Goal: Task Accomplishment & Management: Complete application form

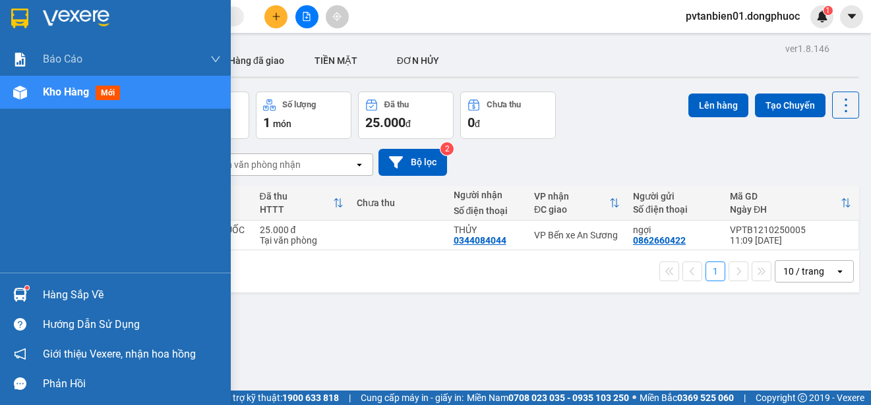
click at [34, 290] on div "Hàng sắp về" at bounding box center [115, 295] width 231 height 30
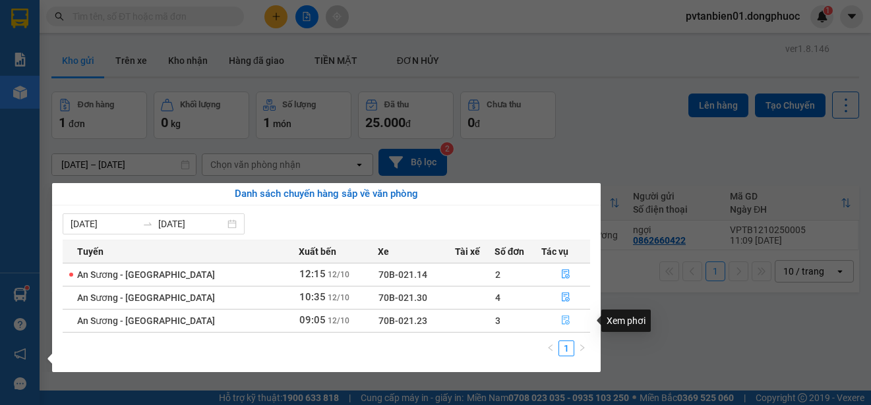
click at [561, 322] on icon "file-done" at bounding box center [565, 320] width 9 height 9
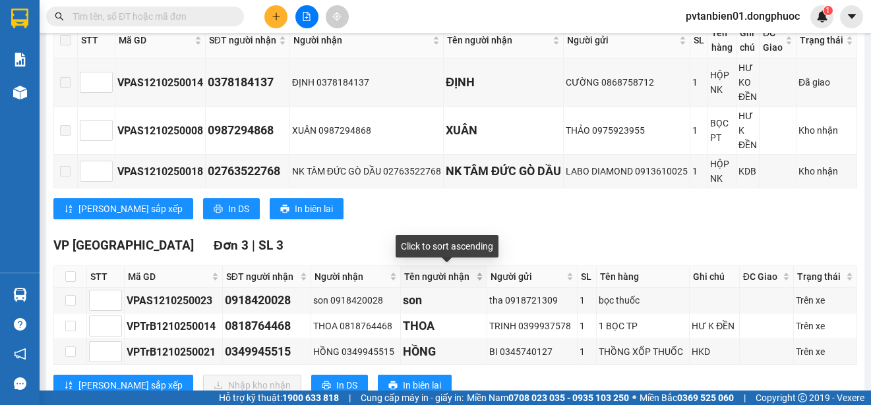
scroll to position [396, 0]
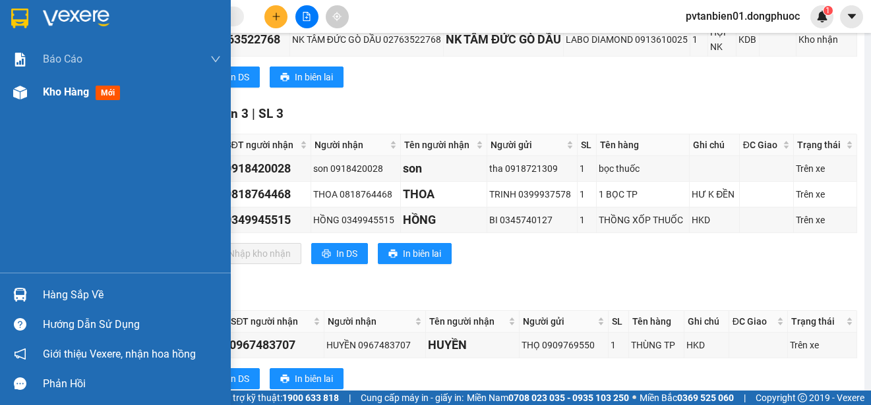
click at [9, 86] on div at bounding box center [20, 92] width 23 height 23
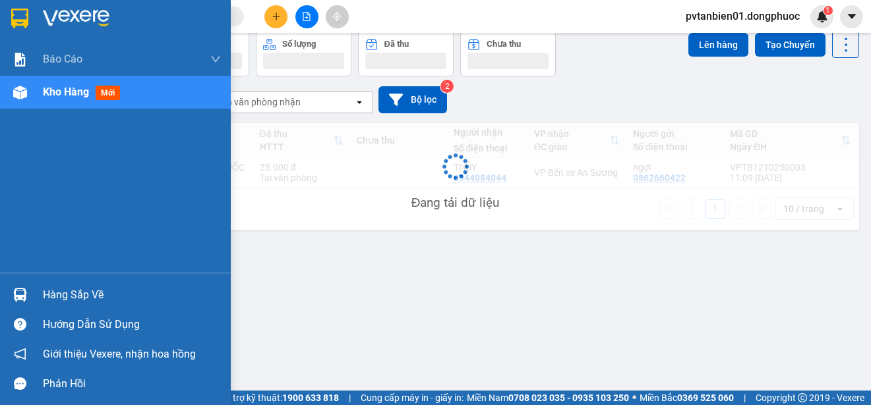
scroll to position [61, 0]
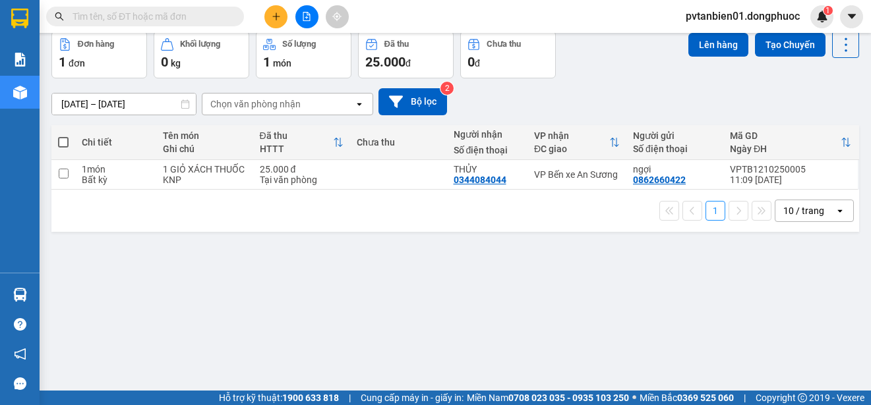
click at [65, 138] on span at bounding box center [63, 142] width 11 height 11
click at [63, 136] on input "checkbox" at bounding box center [63, 136] width 0 height 0
checkbox input "true"
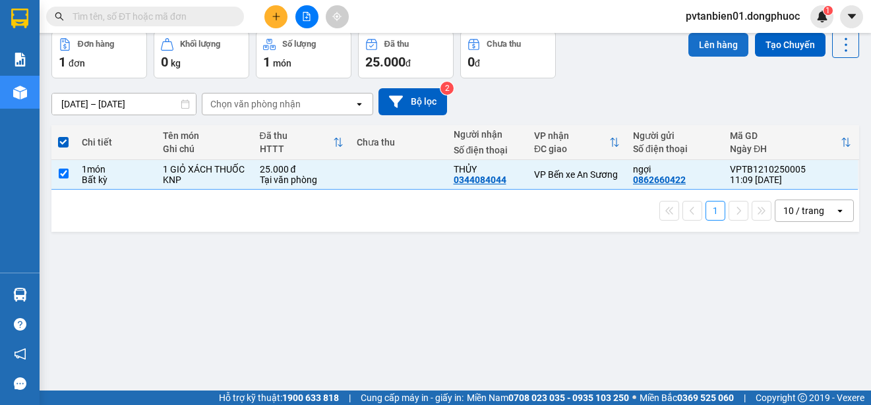
click at [703, 39] on button "Lên hàng" at bounding box center [718, 45] width 60 height 24
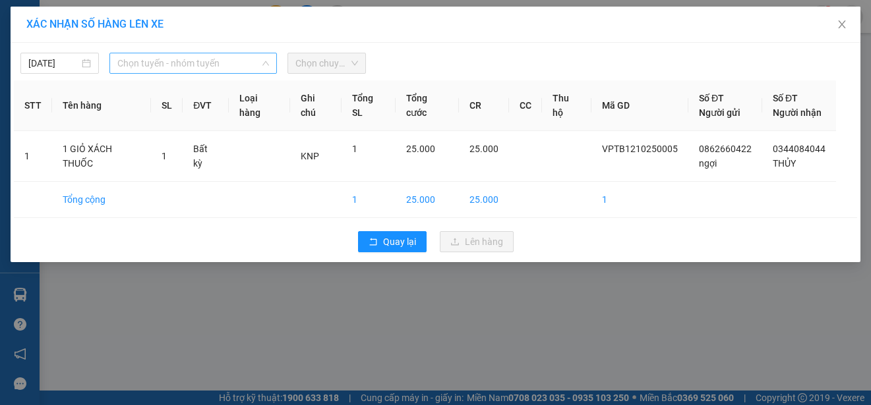
click at [156, 62] on span "Chọn tuyến - nhóm tuyến" at bounding box center [193, 63] width 152 height 20
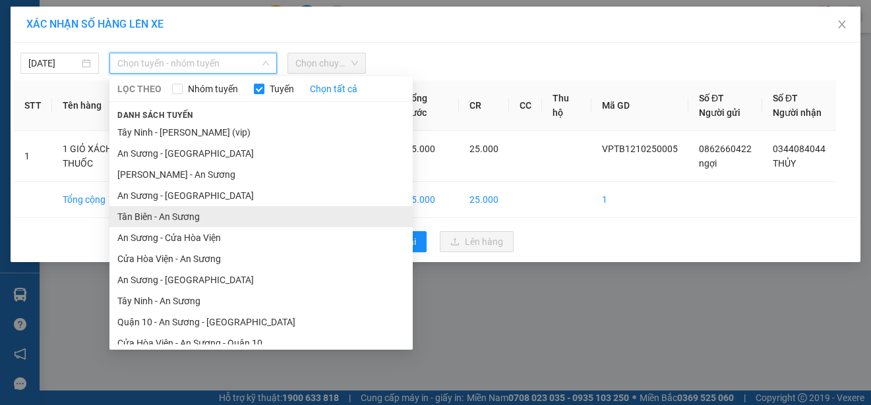
click at [162, 213] on li "Tân Biên - An Sương" at bounding box center [260, 216] width 303 height 21
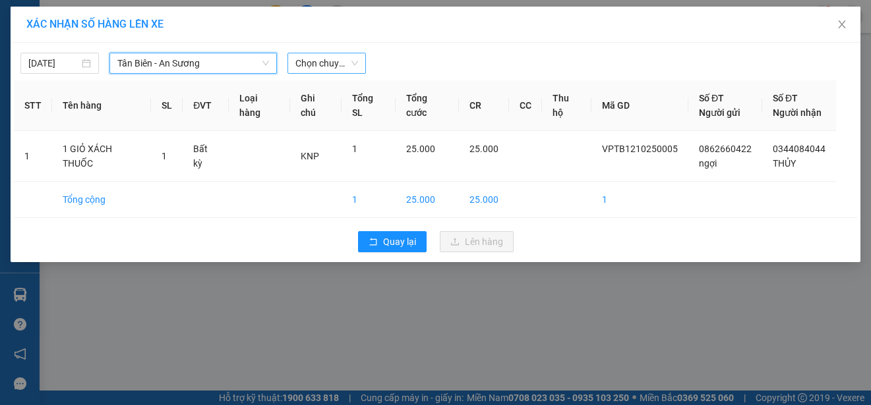
click at [338, 69] on span "Chọn chuyến" at bounding box center [326, 63] width 63 height 20
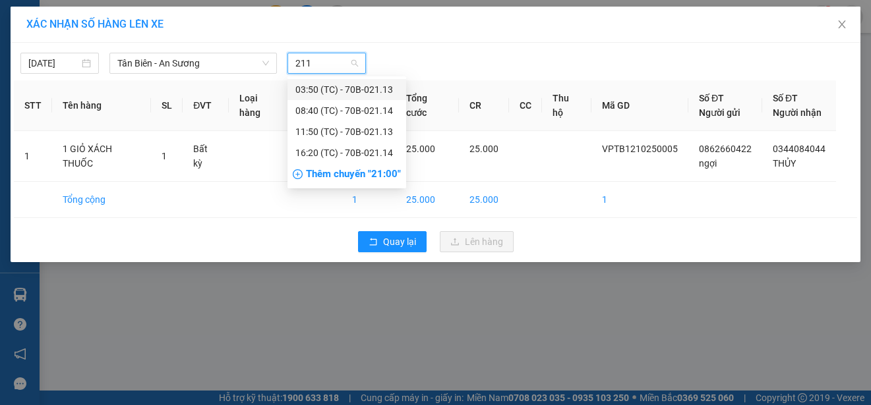
type input "2113"
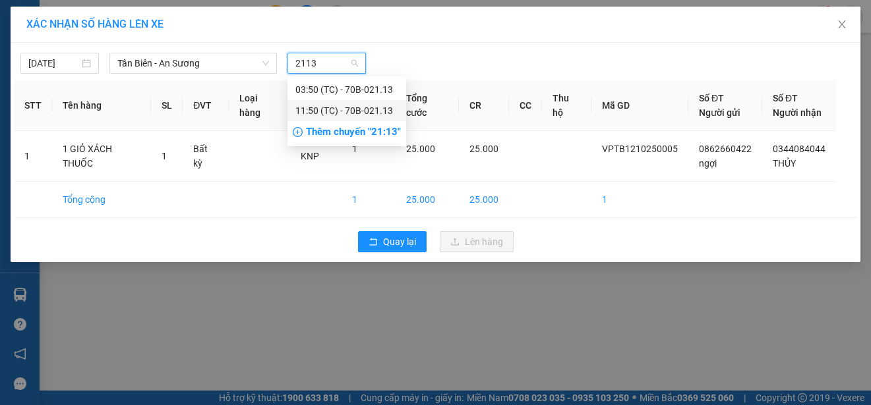
click at [332, 111] on div "11:50 (TC) - 70B-021.13" at bounding box center [346, 111] width 103 height 15
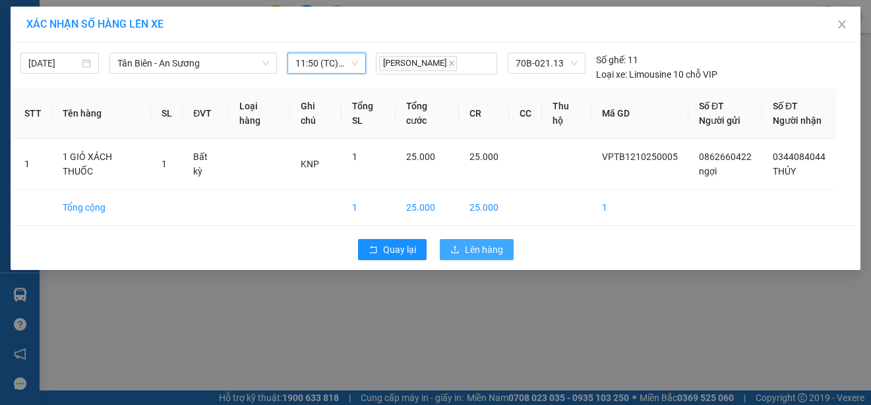
click at [481, 247] on span "Lên hàng" at bounding box center [484, 250] width 38 height 15
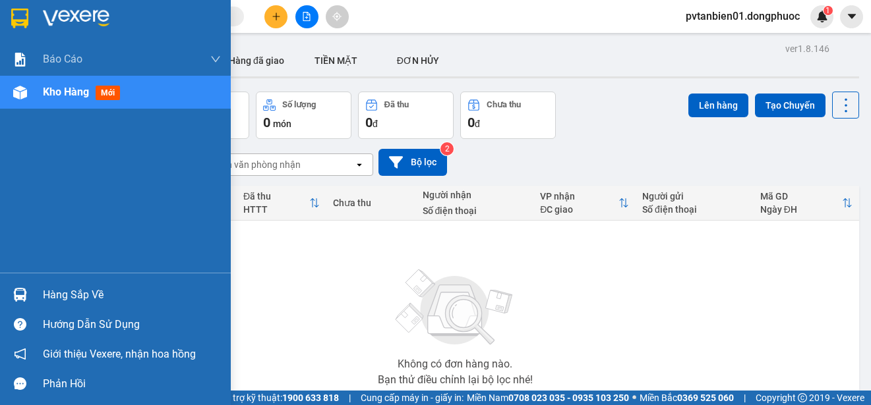
click at [18, 286] on div at bounding box center [20, 294] width 23 height 23
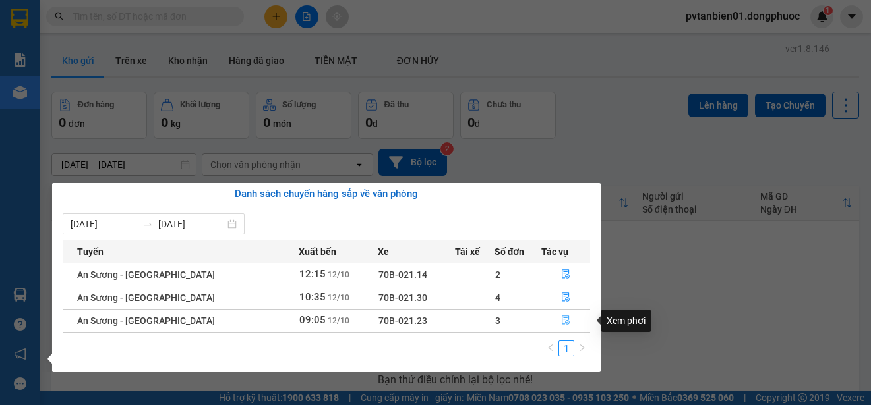
click at [562, 322] on icon "file-done" at bounding box center [566, 320] width 8 height 9
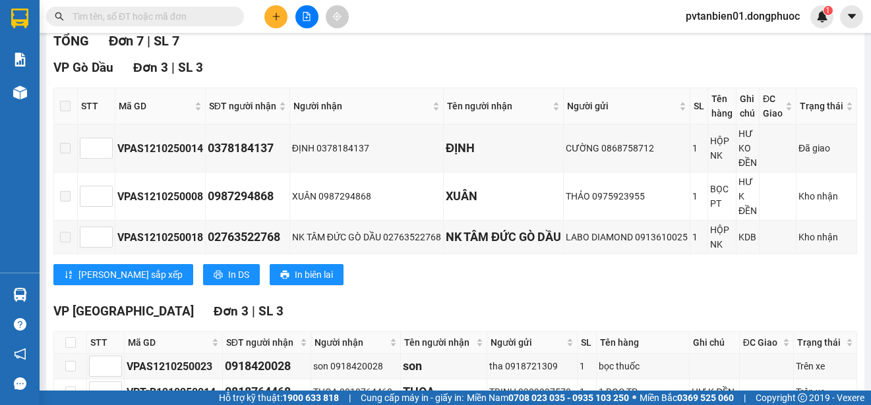
scroll to position [330, 0]
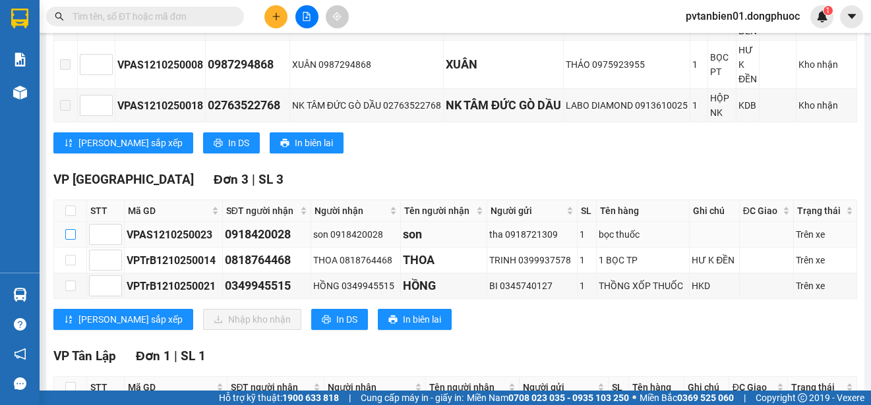
click at [66, 233] on input "checkbox" at bounding box center [70, 234] width 11 height 11
checkbox input "true"
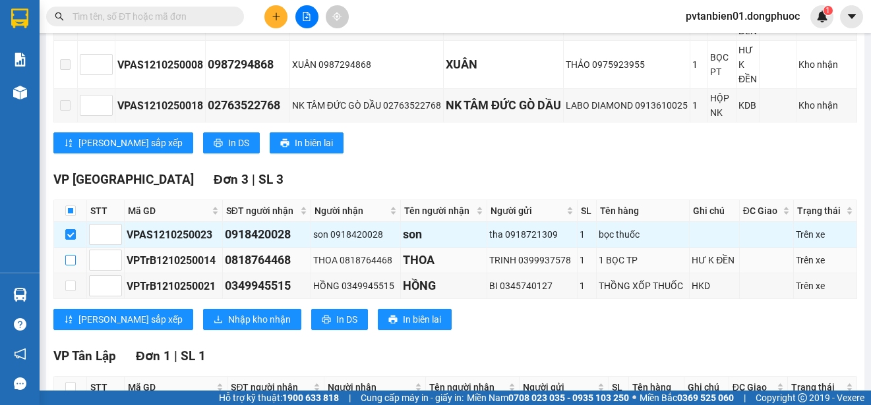
click at [66, 263] on input "checkbox" at bounding box center [70, 260] width 11 height 11
checkbox input "true"
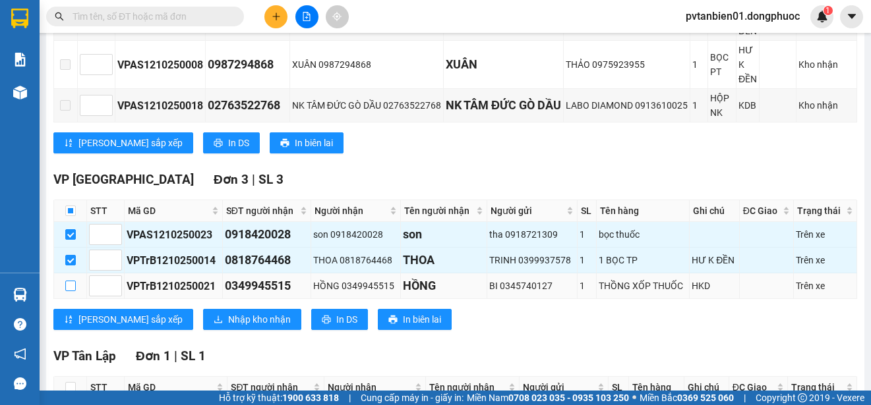
click at [71, 286] on input "checkbox" at bounding box center [70, 286] width 11 height 11
checkbox input "true"
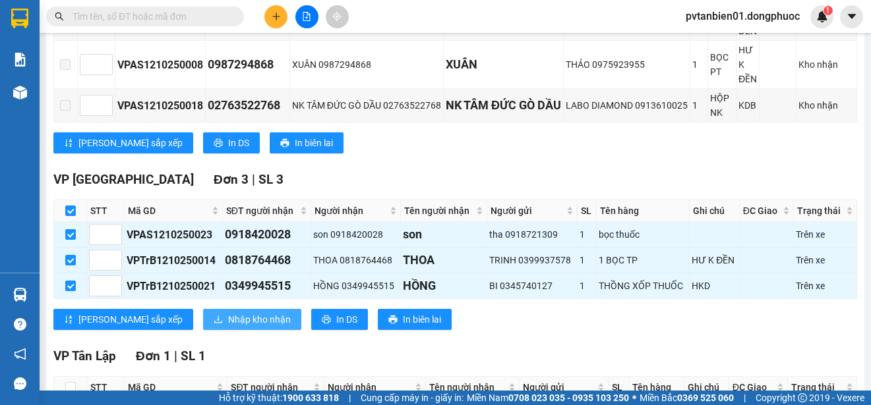
click at [228, 323] on span "Nhập kho nhận" at bounding box center [259, 319] width 63 height 15
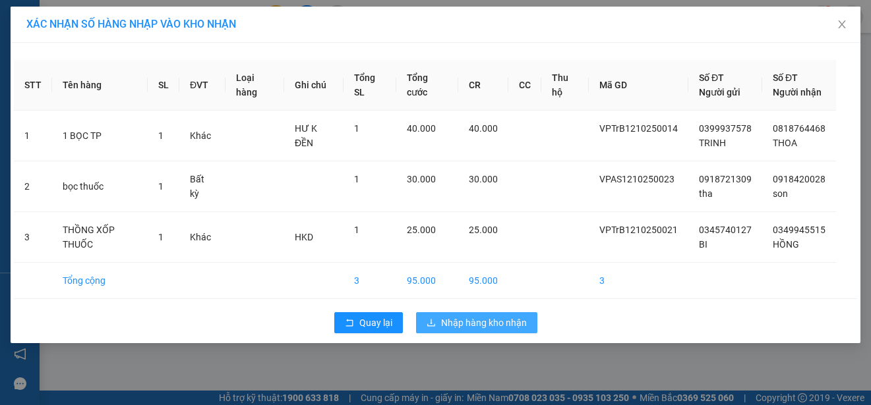
click at [466, 330] on span "Nhập hàng kho nhận" at bounding box center [484, 323] width 86 height 15
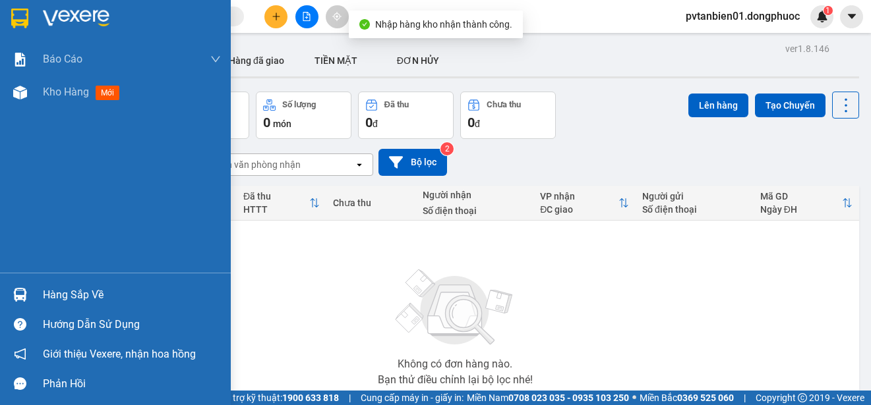
click at [20, 294] on img at bounding box center [20, 295] width 14 height 14
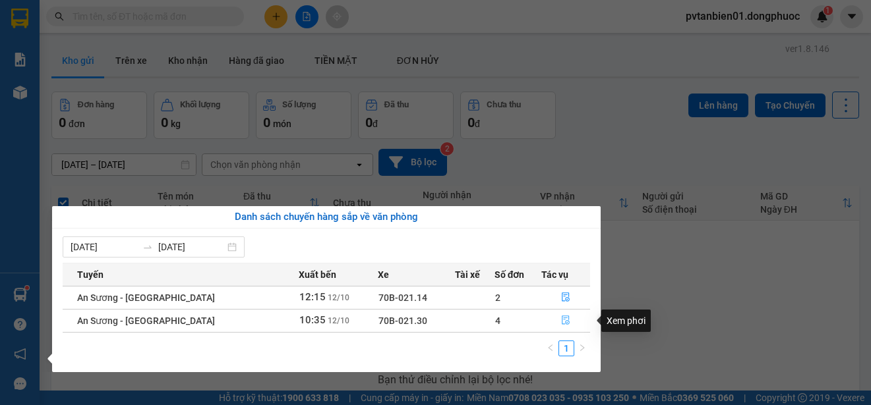
click at [552, 322] on button "button" at bounding box center [565, 321] width 47 height 21
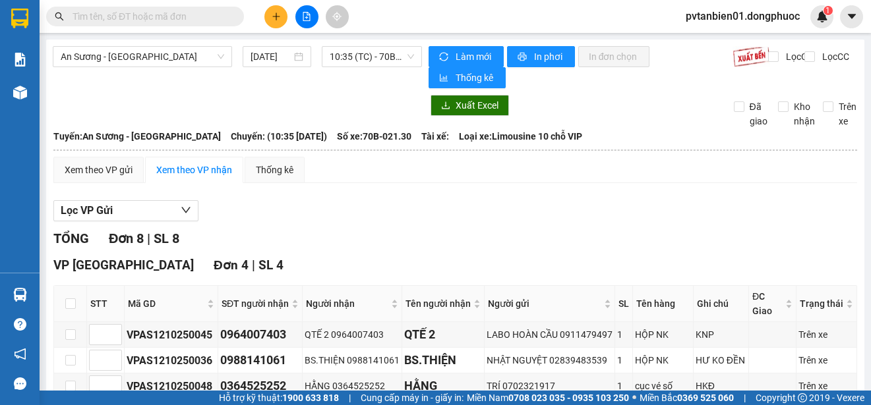
scroll to position [66, 0]
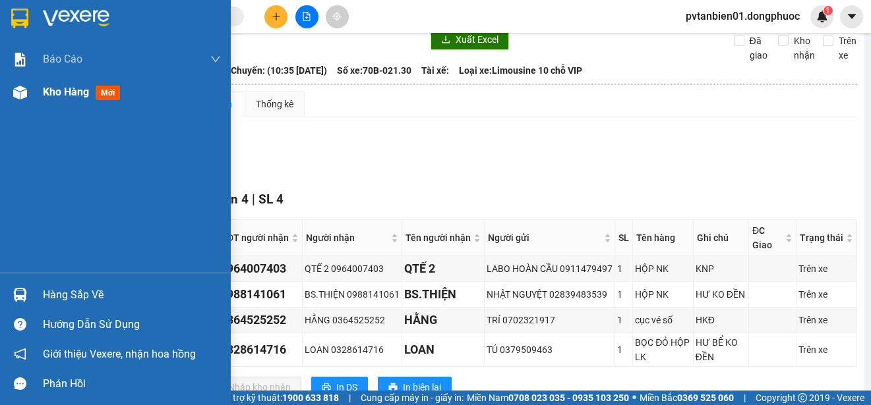
click at [38, 87] on div "Kho hàng mới" at bounding box center [115, 92] width 231 height 33
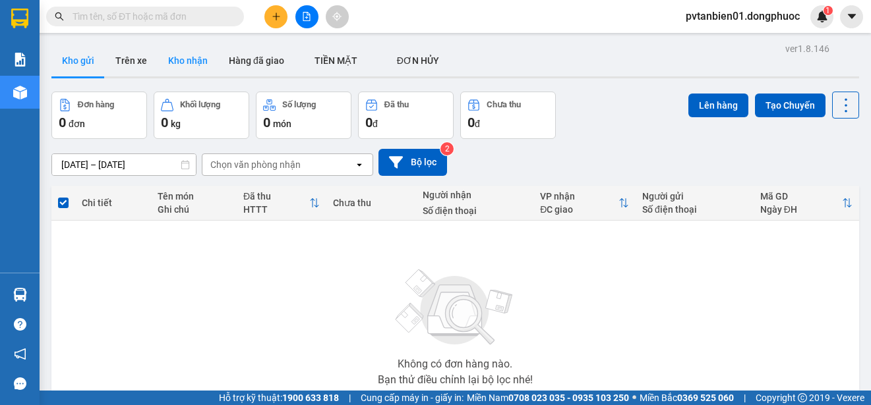
click at [175, 54] on button "Kho nhận" at bounding box center [188, 61] width 61 height 32
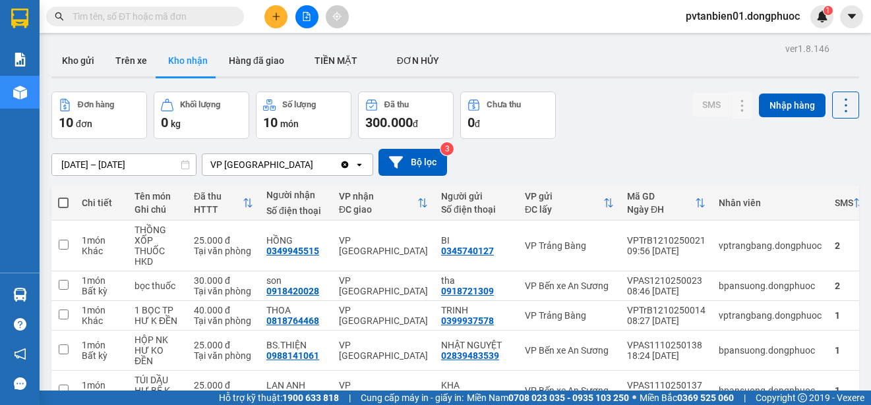
click at [142, 11] on input "text" at bounding box center [151, 16] width 156 height 15
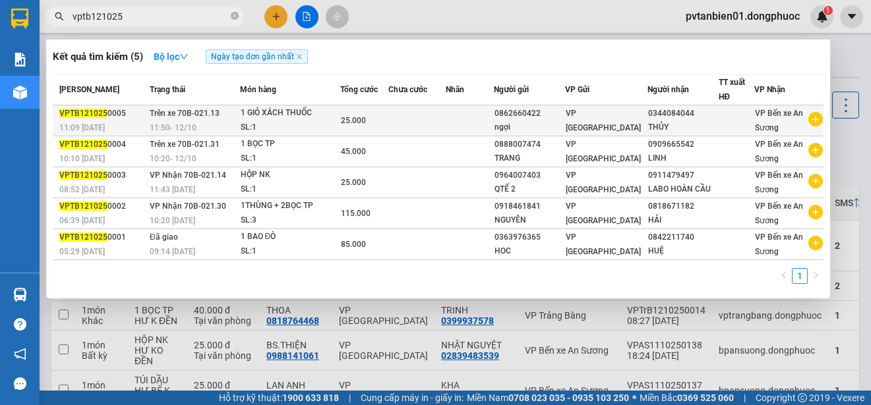
type input "vptb121025"
click at [490, 120] on td at bounding box center [470, 120] width 48 height 31
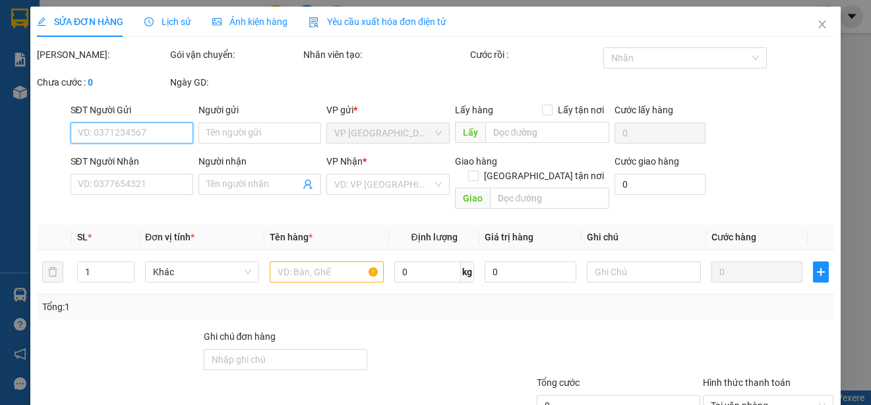
type input "0862660422"
type input "ngợi"
type input "0344084044"
type input "THỦY"
type input "25.000"
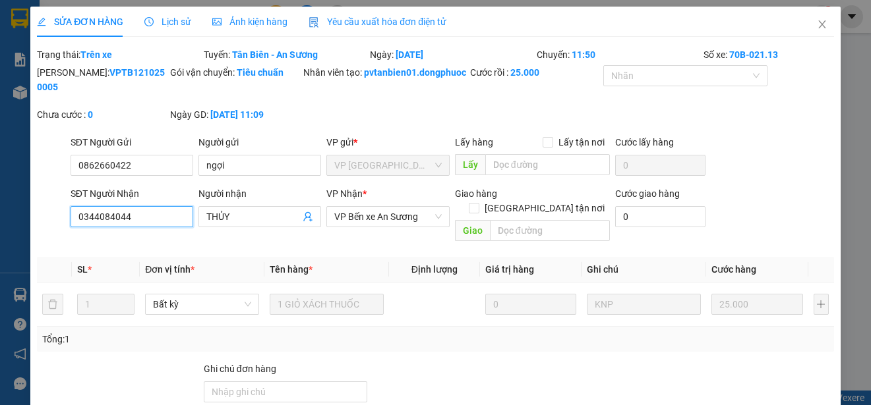
drag, startPoint x: 134, startPoint y: 234, endPoint x: 50, endPoint y: 236, distance: 84.4
click at [50, 236] on div "SĐT Người Nhận 0344084044 0344084044 Người nhận THỦY VP Nhận * VP Bến xe An Sươ…" at bounding box center [436, 217] width 800 height 61
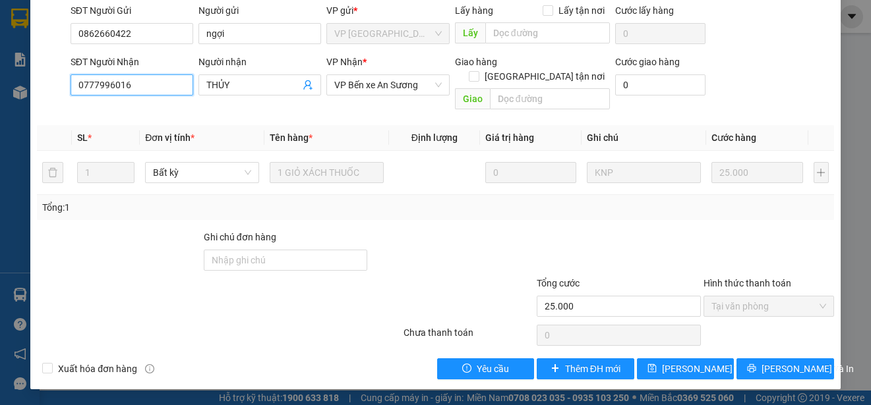
type input "0777996016"
click at [684, 369] on span "[PERSON_NAME] thay đổi" at bounding box center [714, 369] width 105 height 15
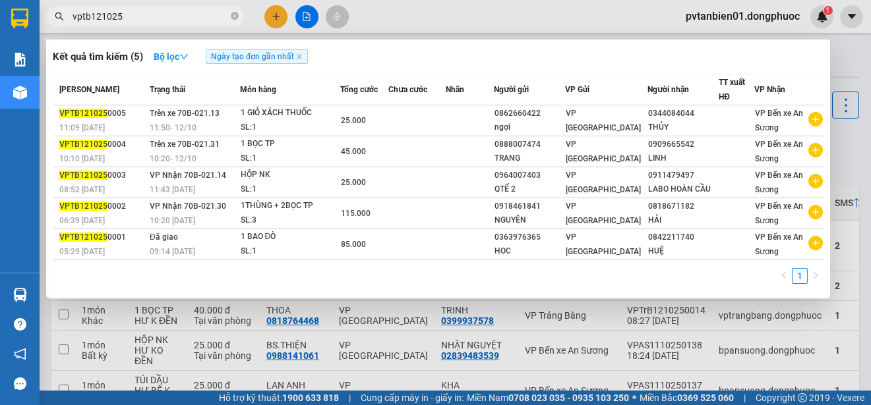
click at [185, 15] on input "vptb121025" at bounding box center [151, 16] width 156 height 15
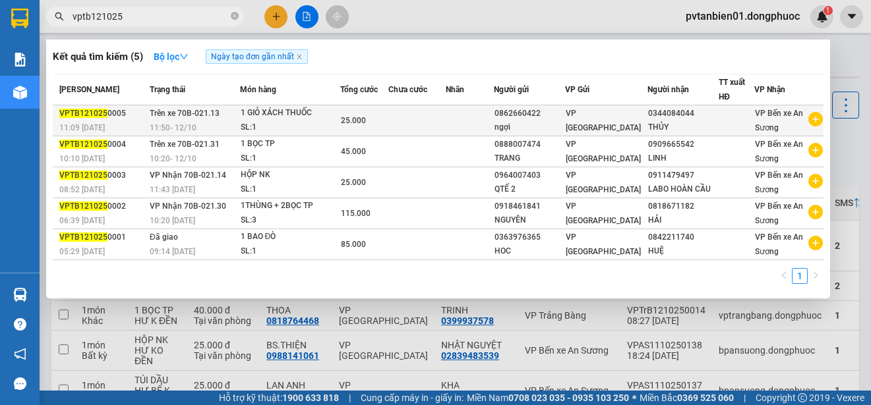
click at [494, 109] on td at bounding box center [470, 120] width 48 height 31
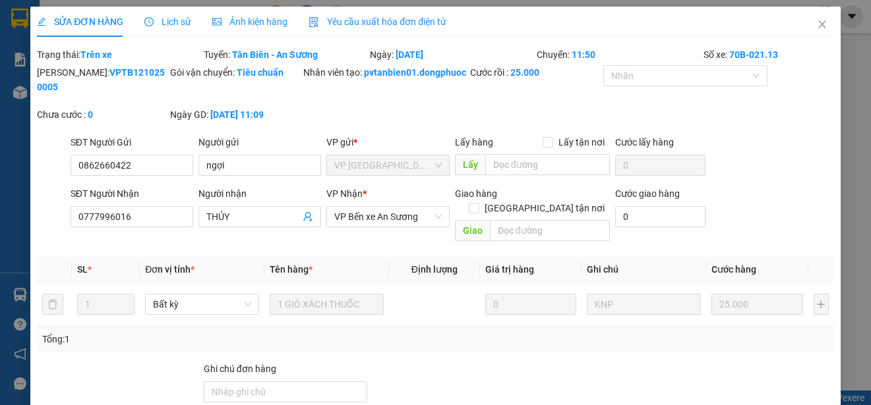
type input "0862660422"
type input "ngợi"
type input "0777996016"
type input "THỦY"
type input "25.000"
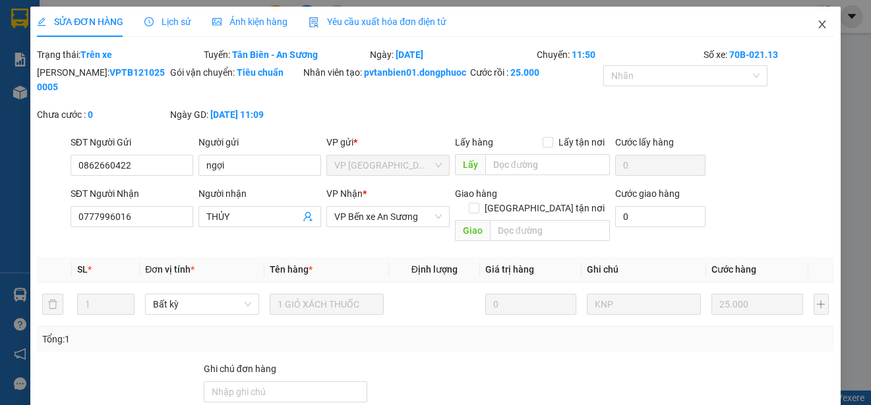
click at [817, 22] on icon "close" at bounding box center [822, 24] width 11 height 11
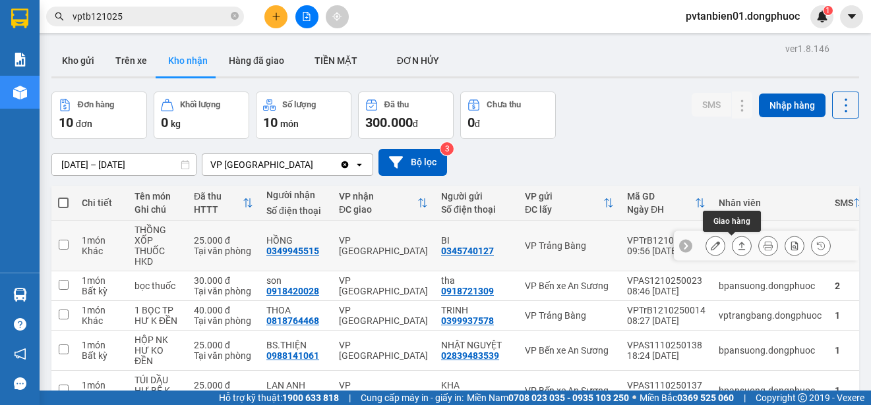
click at [737, 249] on icon at bounding box center [741, 245] width 9 height 9
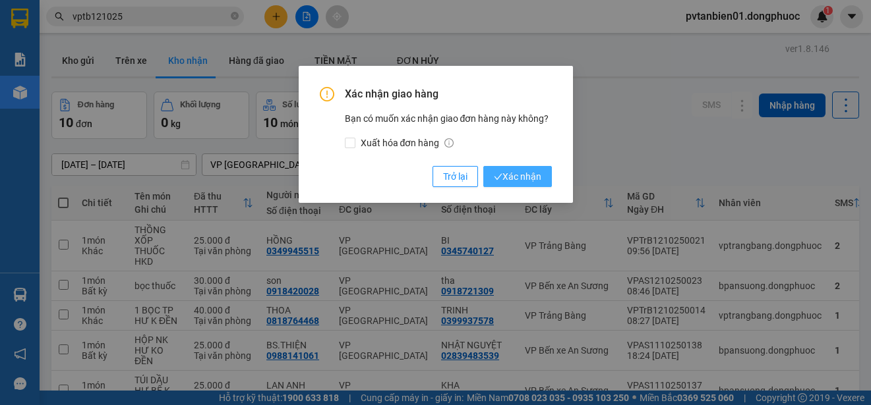
click at [525, 177] on span "Xác nhận" at bounding box center [517, 176] width 47 height 15
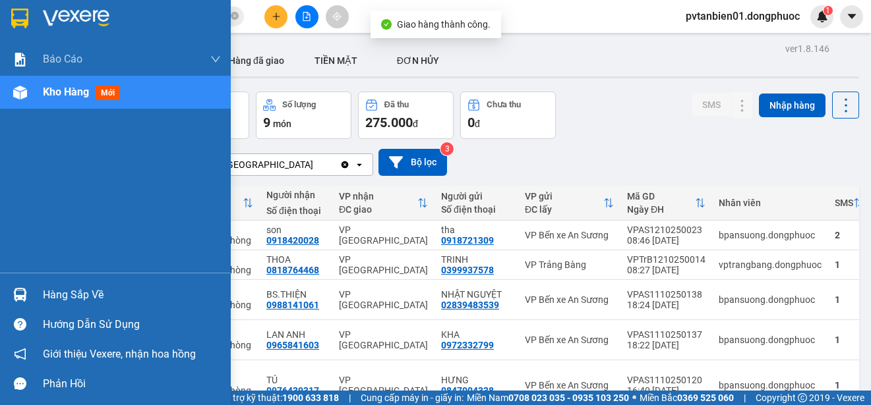
click at [45, 290] on div "Hàng sắp về" at bounding box center [132, 295] width 178 height 20
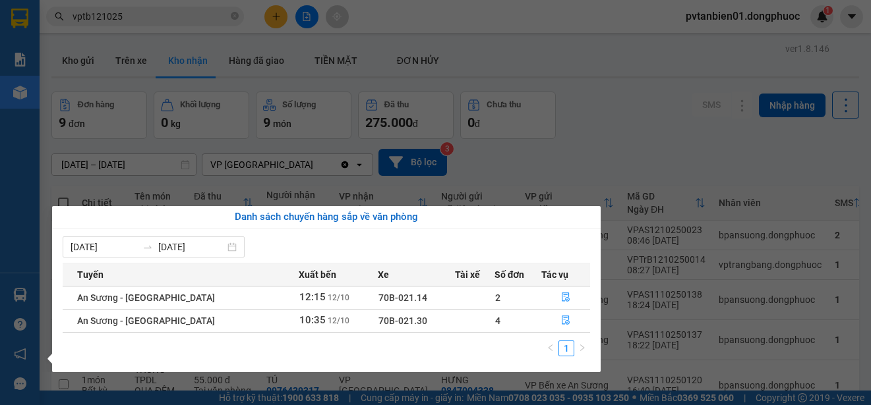
click at [620, 150] on section "Kết quả tìm kiếm ( 5 ) Bộ lọc Ngày tạo đơn gần nhất Mã ĐH Trạng thái Món hàng T…" at bounding box center [435, 202] width 871 height 405
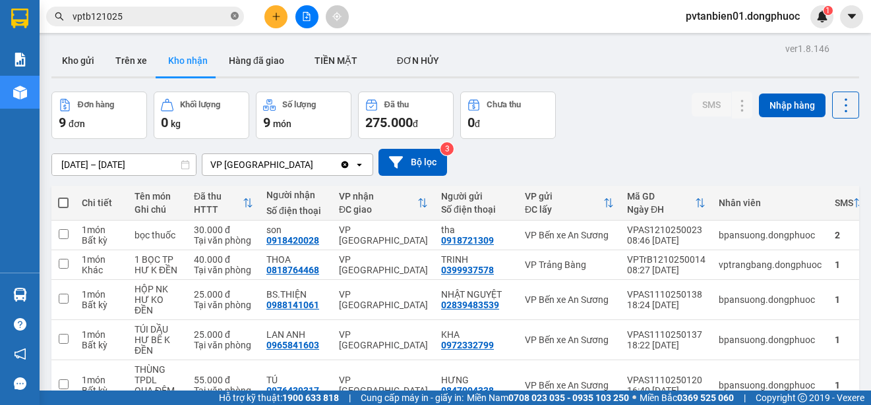
click at [231, 18] on icon "close-circle" at bounding box center [235, 16] width 8 height 8
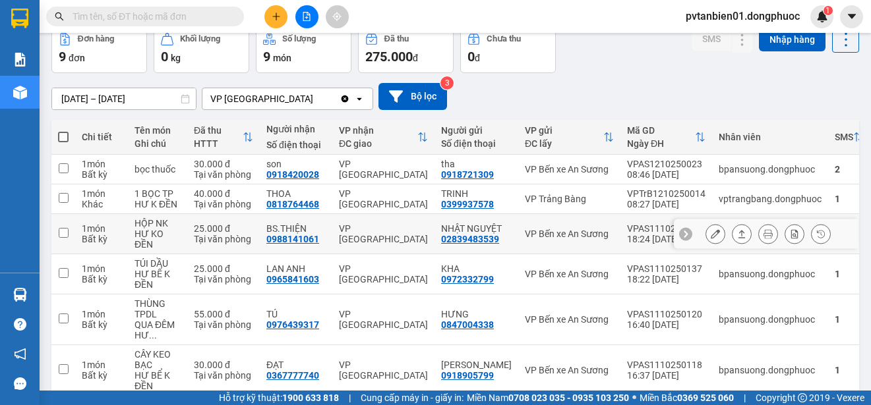
scroll to position [132, 0]
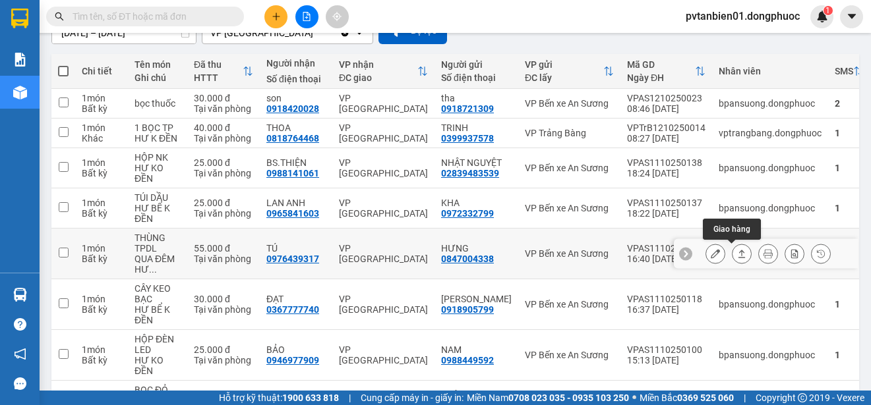
click at [737, 257] on icon at bounding box center [741, 253] width 9 height 9
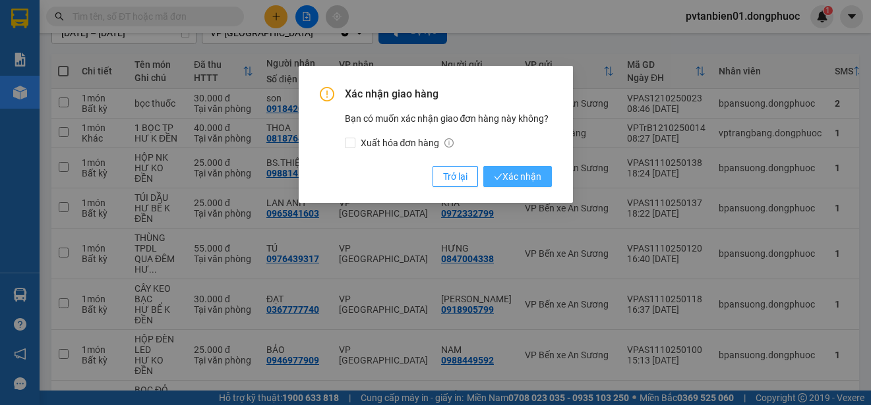
click at [514, 181] on span "Xác nhận" at bounding box center [517, 176] width 47 height 15
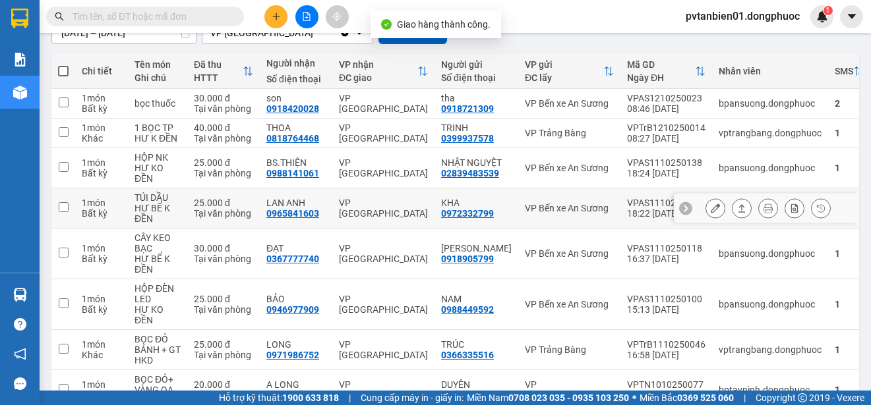
scroll to position [66, 0]
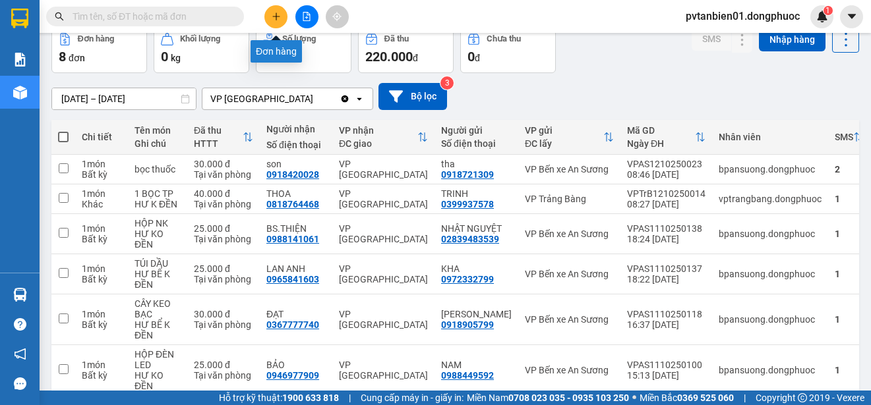
click at [279, 15] on icon "plus" at bounding box center [276, 16] width 9 height 9
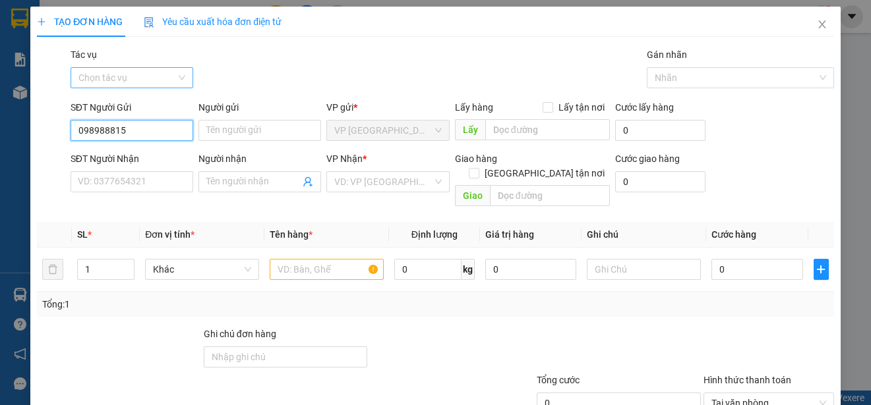
type input "0989888157"
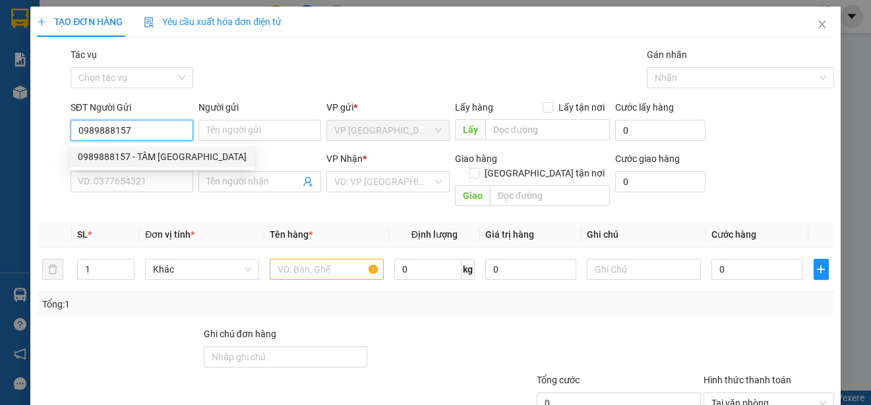
click at [145, 156] on div "0989888157 - TÂM [GEOGRAPHIC_DATA]" at bounding box center [162, 157] width 169 height 15
type input "TÂM ĐỨC"
type input "0914879652"
type input "LABO [PERSON_NAME]"
type input "25.000"
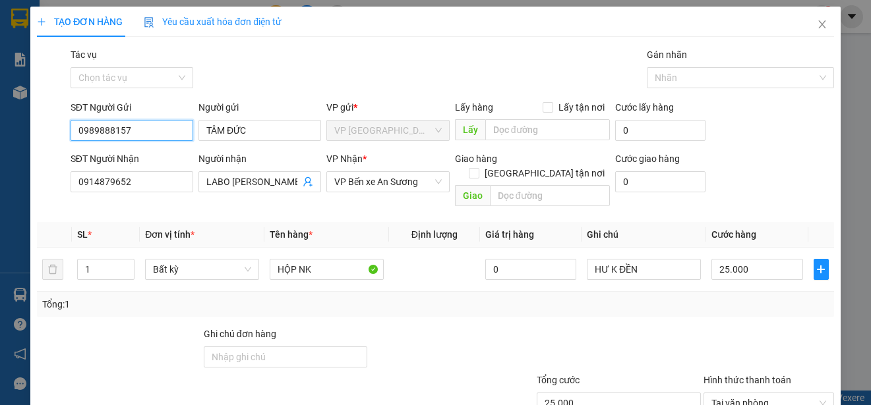
scroll to position [82, 0]
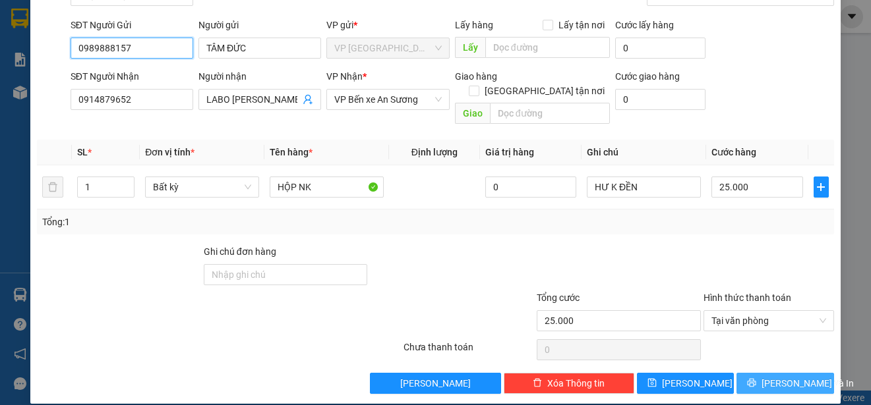
type input "0989888157"
click at [759, 373] on button "[PERSON_NAME] và In" at bounding box center [785, 383] width 98 height 21
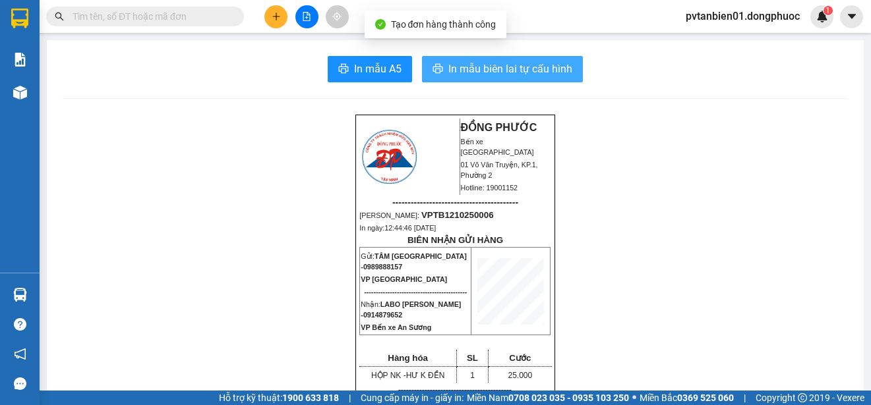
click at [473, 59] on button "In mẫu biên lai tự cấu hình" at bounding box center [502, 69] width 161 height 26
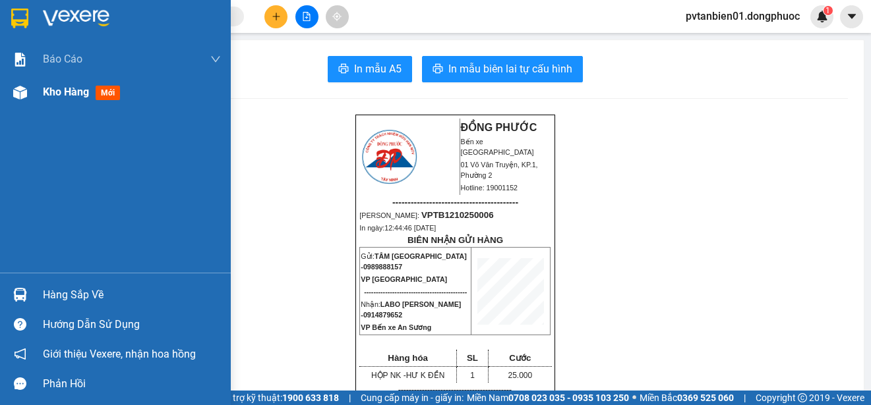
click at [26, 89] on img at bounding box center [20, 93] width 14 height 14
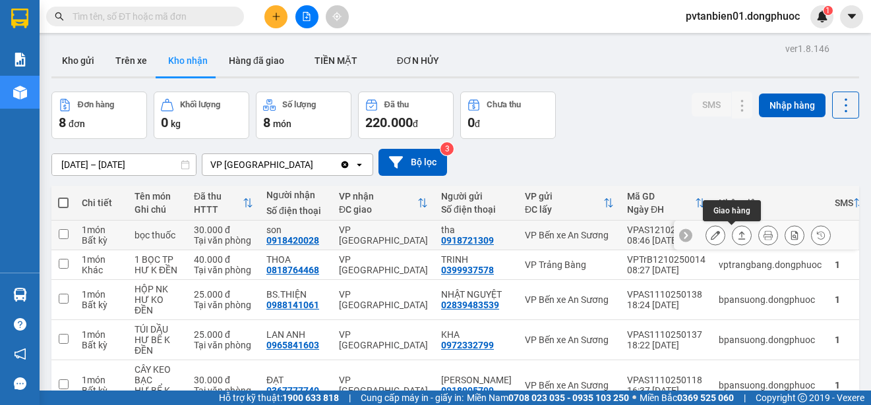
click at [732, 241] on button at bounding box center [741, 235] width 18 height 23
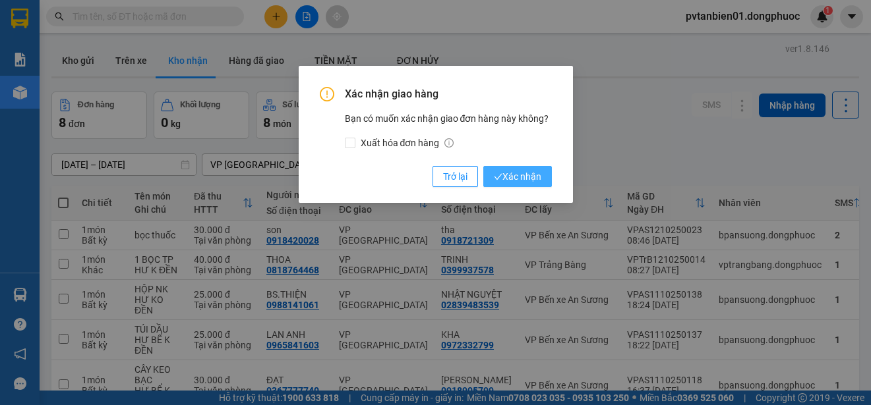
click at [512, 175] on span "Xác nhận" at bounding box center [517, 176] width 47 height 15
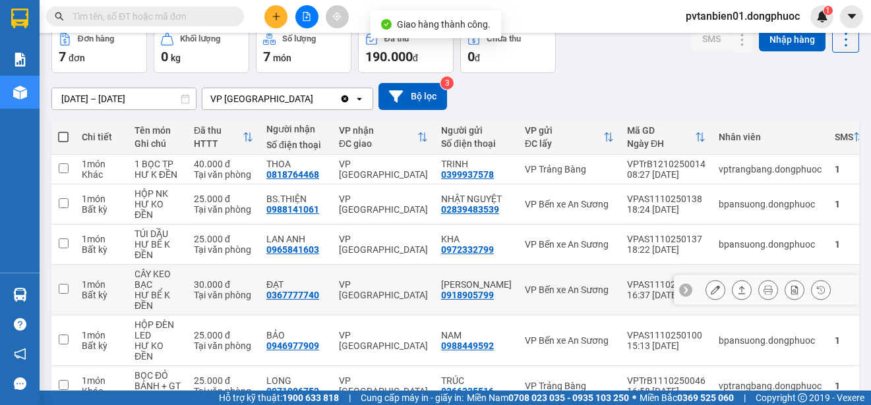
scroll to position [132, 0]
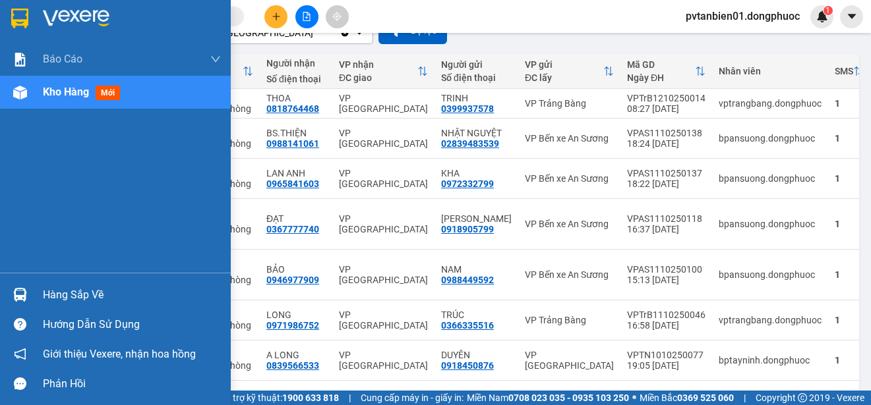
click at [18, 290] on img at bounding box center [20, 295] width 14 height 14
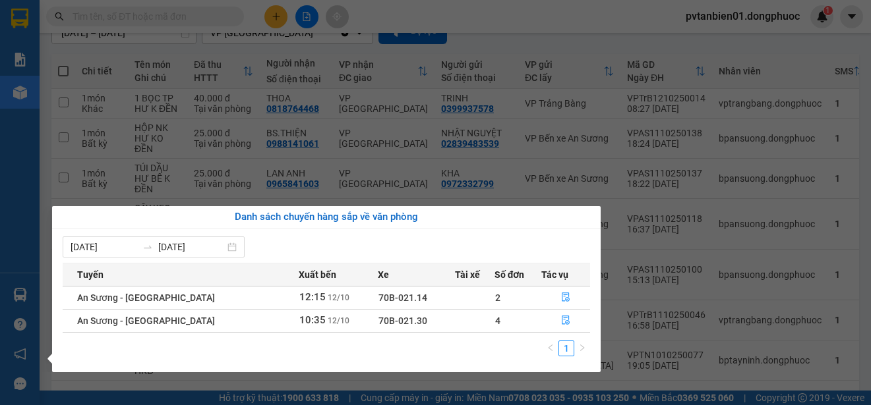
click at [770, 152] on section "Kết quả tìm kiếm ( 5 ) Bộ lọc Ngày tạo đơn gần nhất Mã ĐH Trạng thái Món hàng T…" at bounding box center [435, 202] width 871 height 405
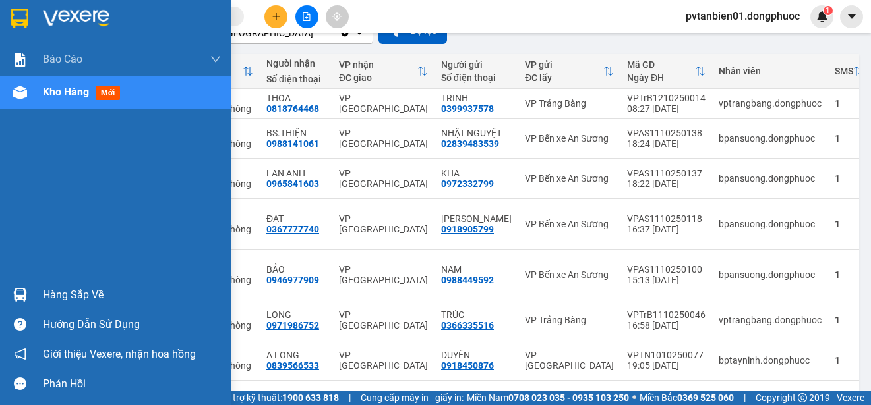
click at [16, 289] on img at bounding box center [20, 295] width 14 height 14
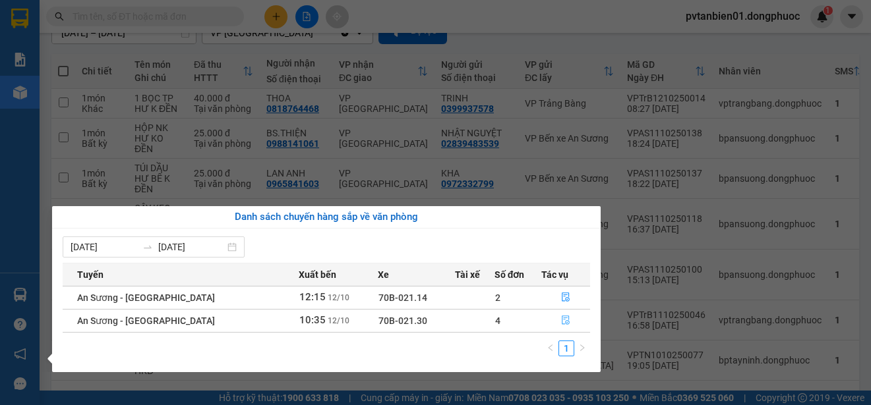
click at [562, 324] on icon "file-done" at bounding box center [566, 320] width 8 height 9
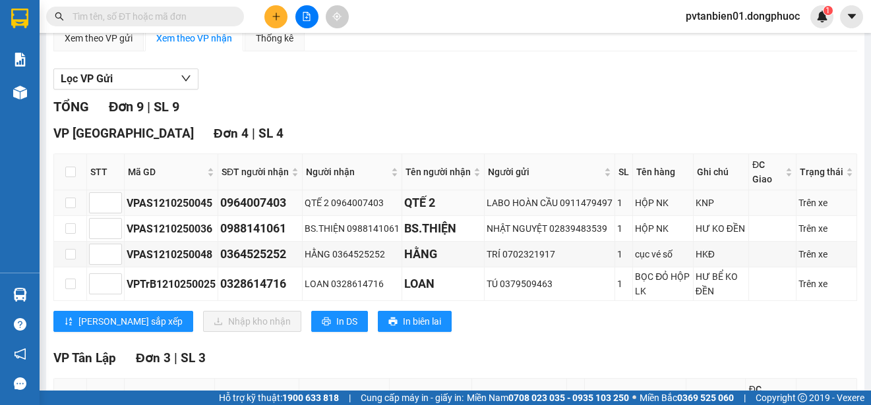
scroll to position [198, 0]
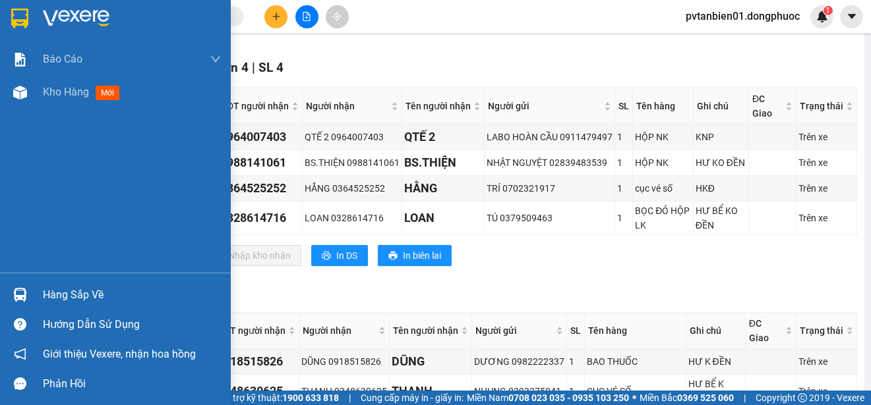
click at [32, 289] on div "Hàng sắp về" at bounding box center [115, 295] width 231 height 30
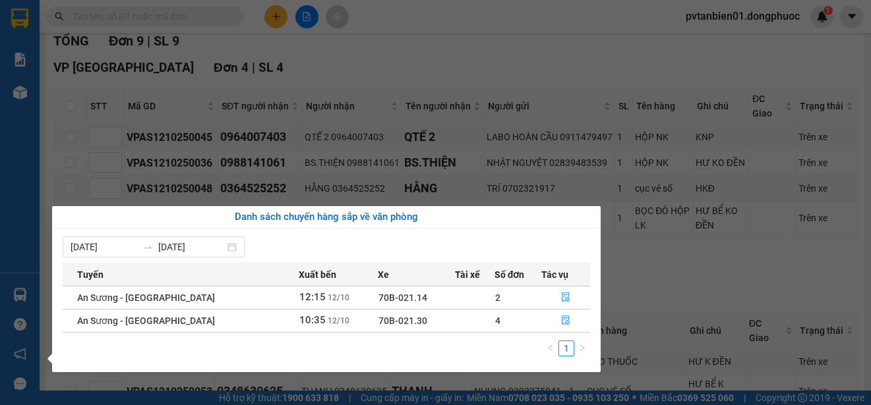
click at [667, 279] on section "Kết quả tìm kiếm ( 5 ) Bộ lọc Ngày tạo đơn gần nhất Mã ĐH Trạng thái Món hàng T…" at bounding box center [435, 202] width 871 height 405
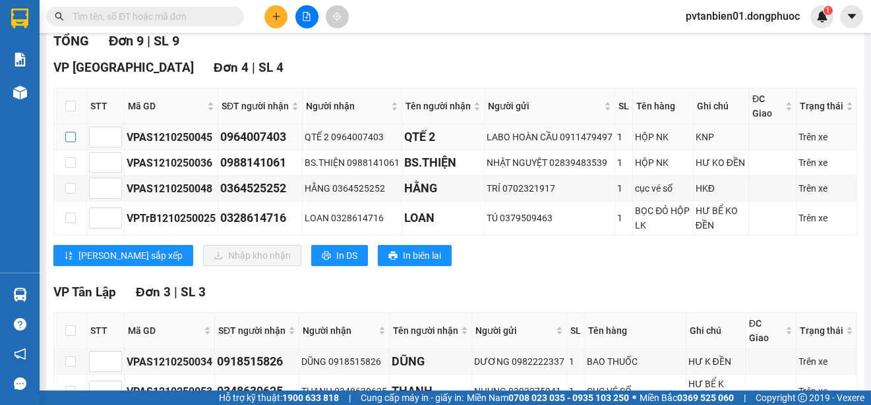
click at [70, 136] on input "checkbox" at bounding box center [70, 137] width 11 height 11
checkbox input "true"
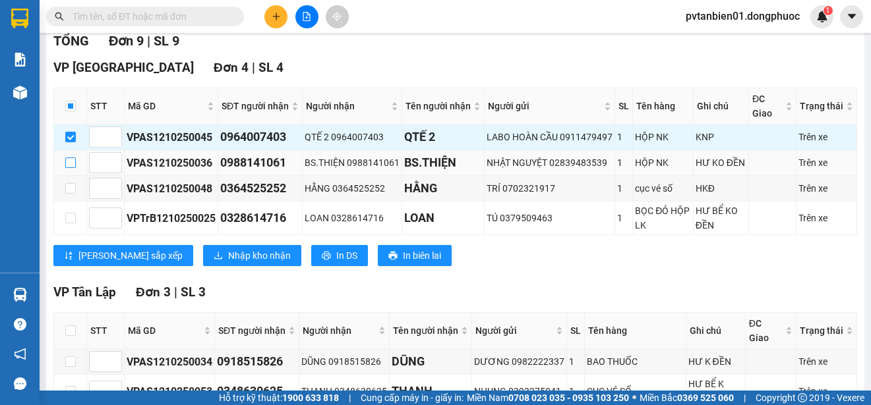
click at [67, 165] on input "checkbox" at bounding box center [70, 163] width 11 height 11
checkbox input "true"
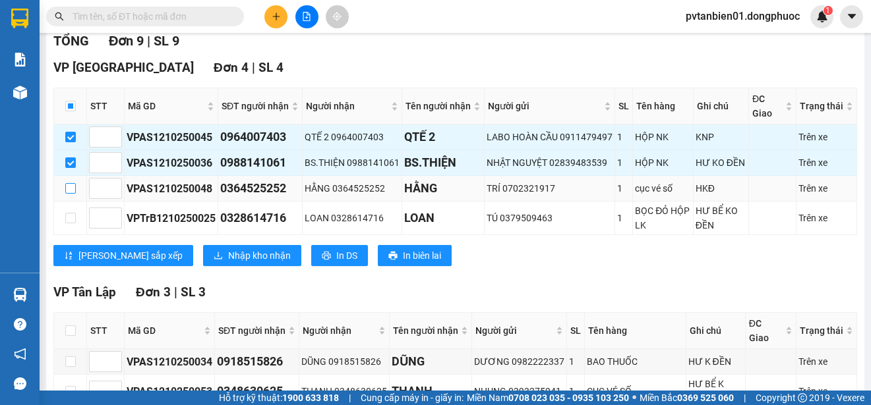
click at [74, 189] on input "checkbox" at bounding box center [70, 188] width 11 height 11
checkbox input "true"
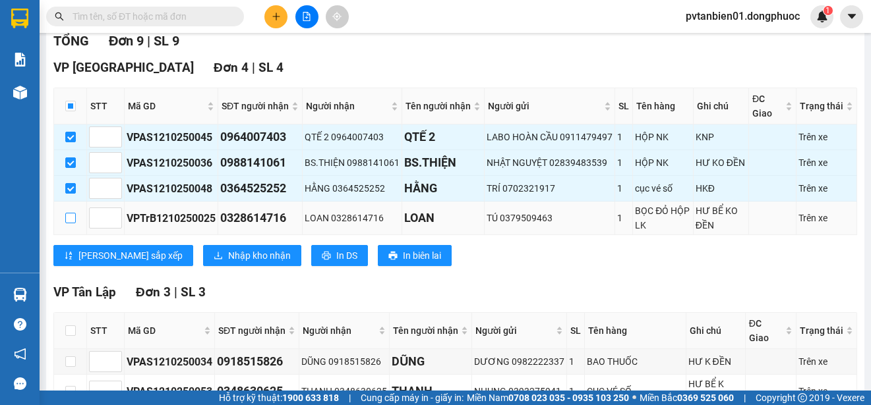
click at [73, 217] on input "checkbox" at bounding box center [70, 218] width 11 height 11
checkbox input "true"
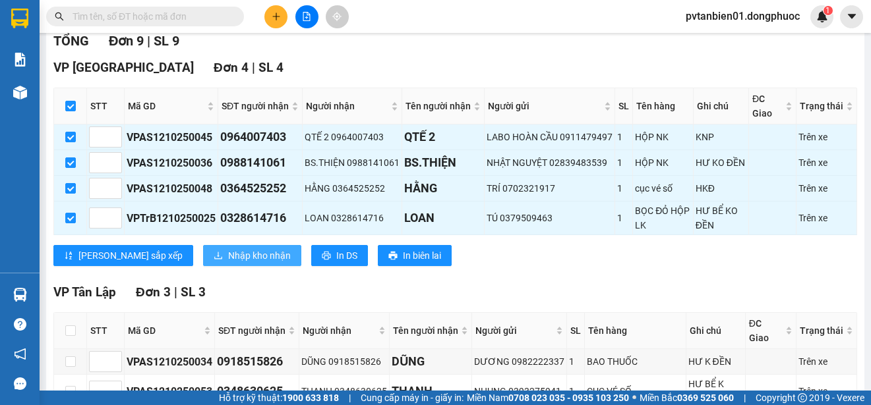
click at [228, 258] on span "Nhập kho nhận" at bounding box center [259, 256] width 63 height 15
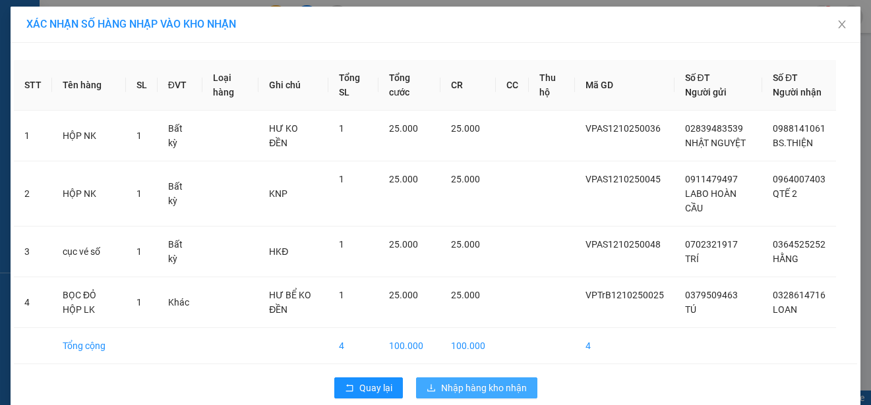
click at [465, 396] on span "Nhập hàng kho nhận" at bounding box center [484, 388] width 86 height 15
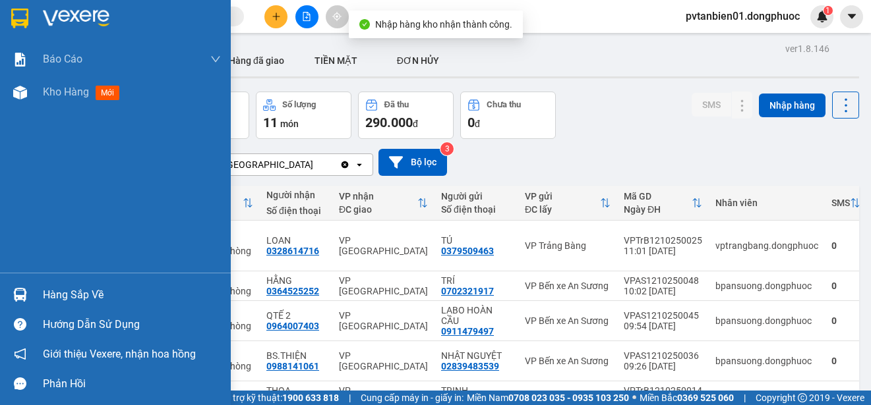
click at [38, 291] on div "Hàng sắp về" at bounding box center [115, 295] width 231 height 30
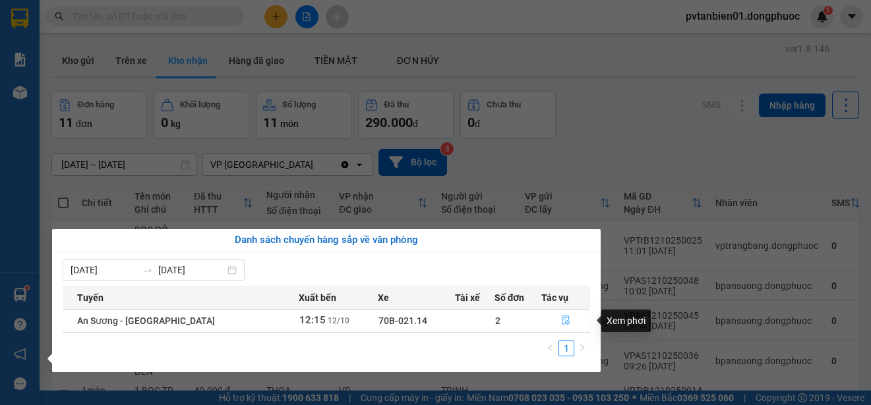
click at [562, 318] on icon "file-done" at bounding box center [566, 320] width 8 height 9
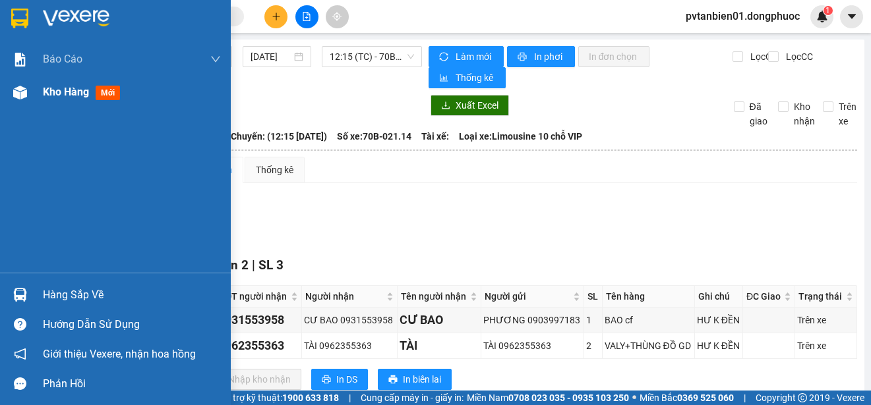
click at [49, 90] on span "Kho hàng" at bounding box center [66, 92] width 46 height 13
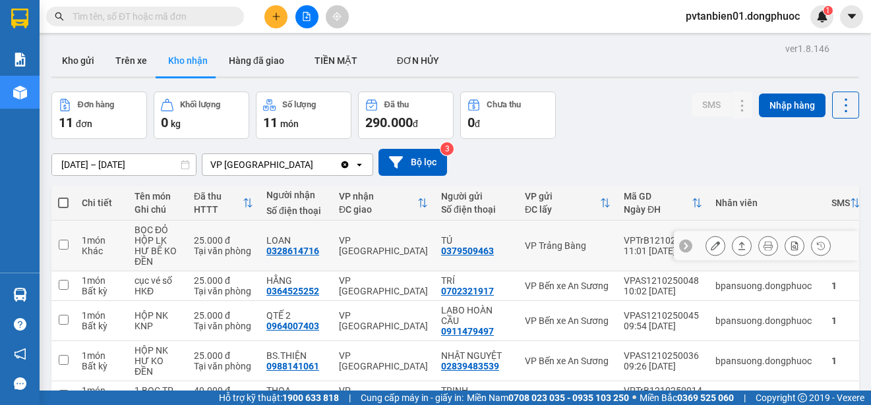
scroll to position [132, 0]
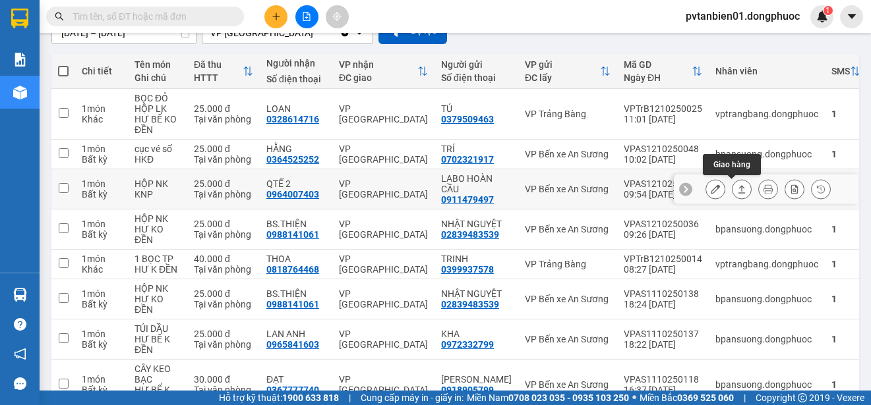
click at [737, 190] on icon at bounding box center [741, 189] width 9 height 9
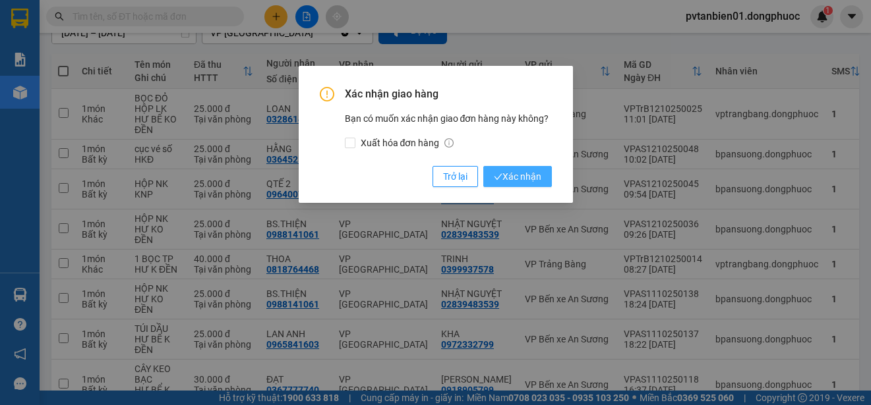
click at [516, 173] on span "Xác nhận" at bounding box center [517, 176] width 47 height 15
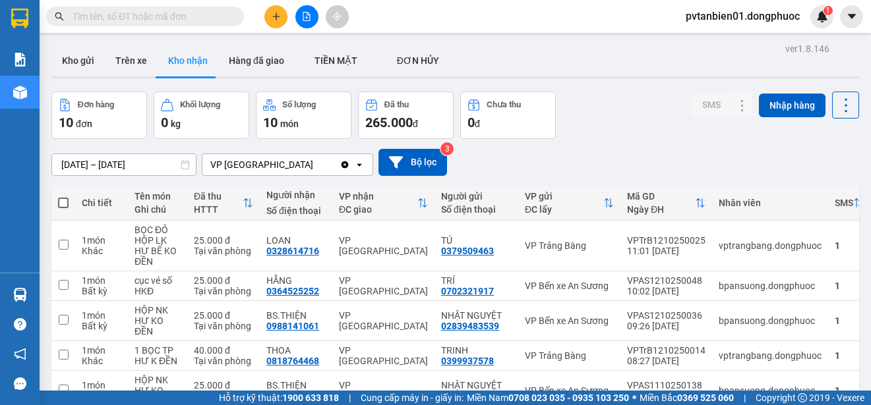
scroll to position [66, 0]
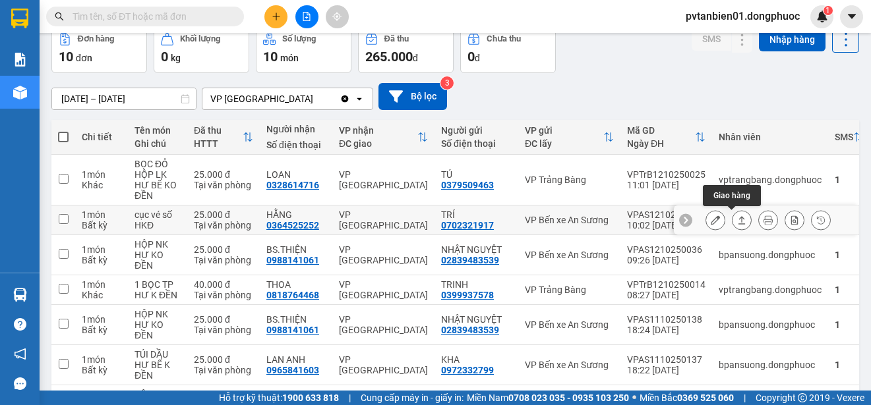
click at [732, 219] on button at bounding box center [741, 220] width 18 height 23
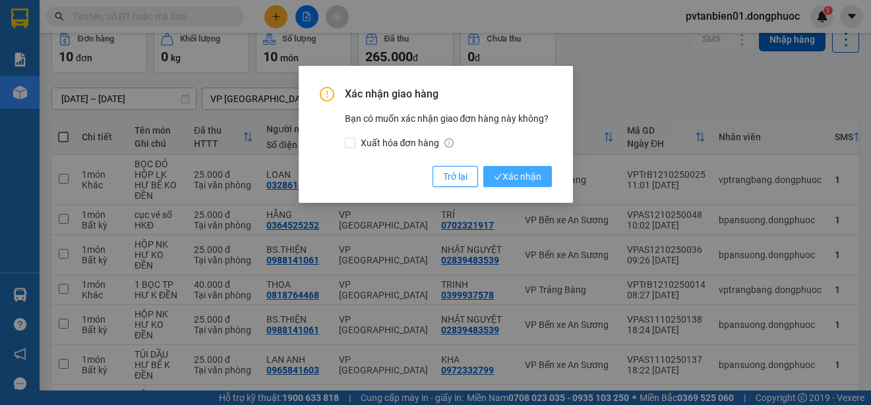
click at [540, 171] on span "Xác nhận" at bounding box center [517, 176] width 47 height 15
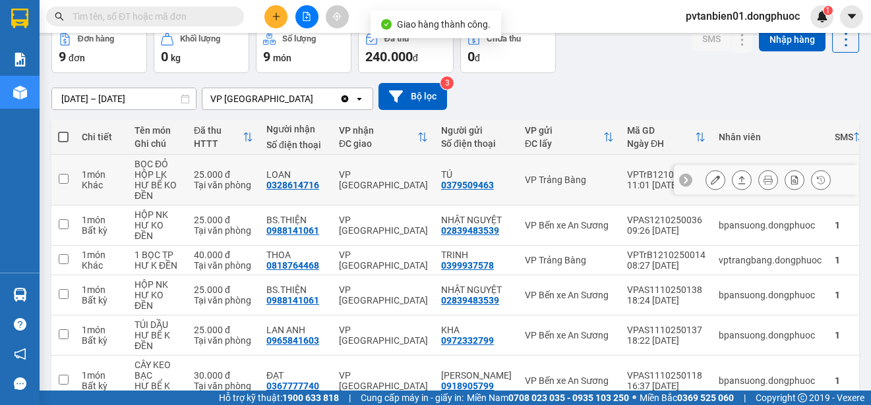
scroll to position [132, 0]
